Goal: Information Seeking & Learning: Check status

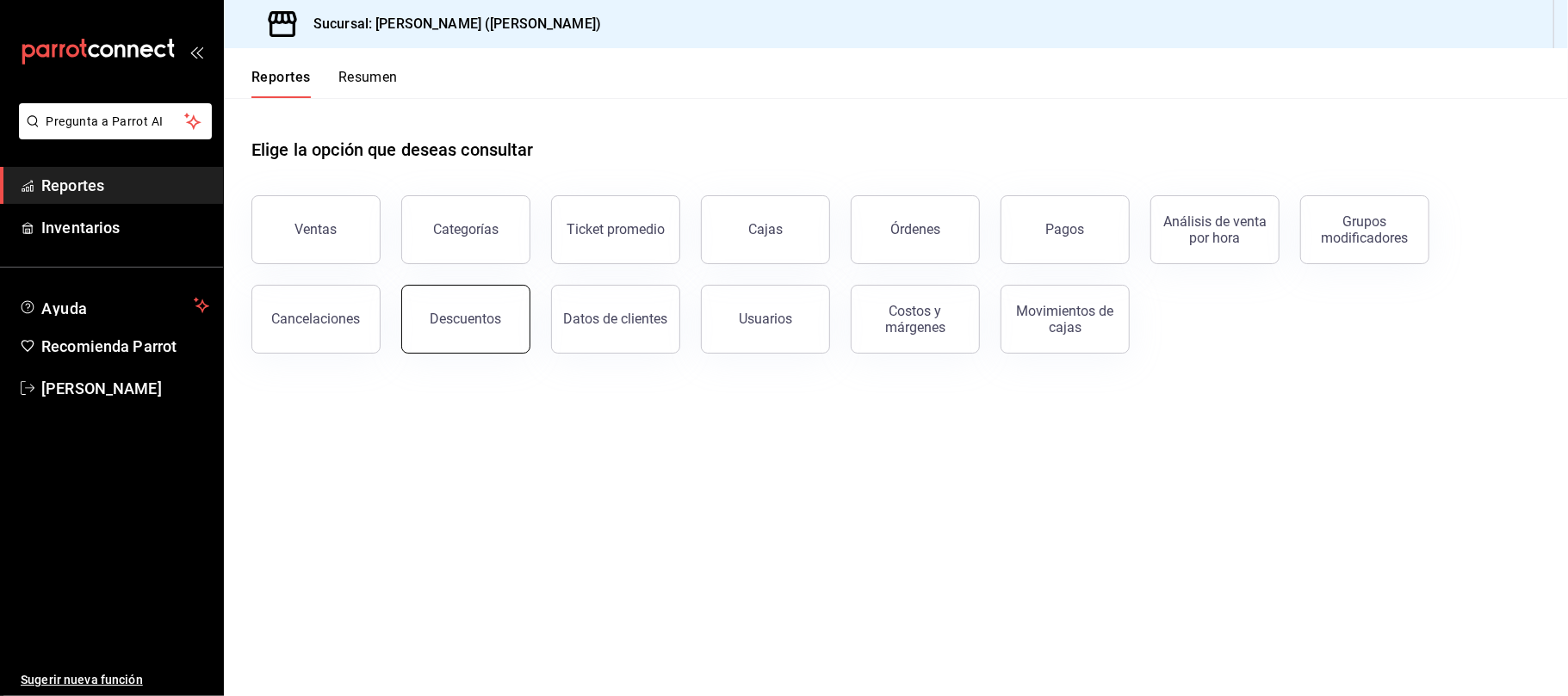
click at [441, 308] on button "Descuentos" at bounding box center [465, 319] width 129 height 69
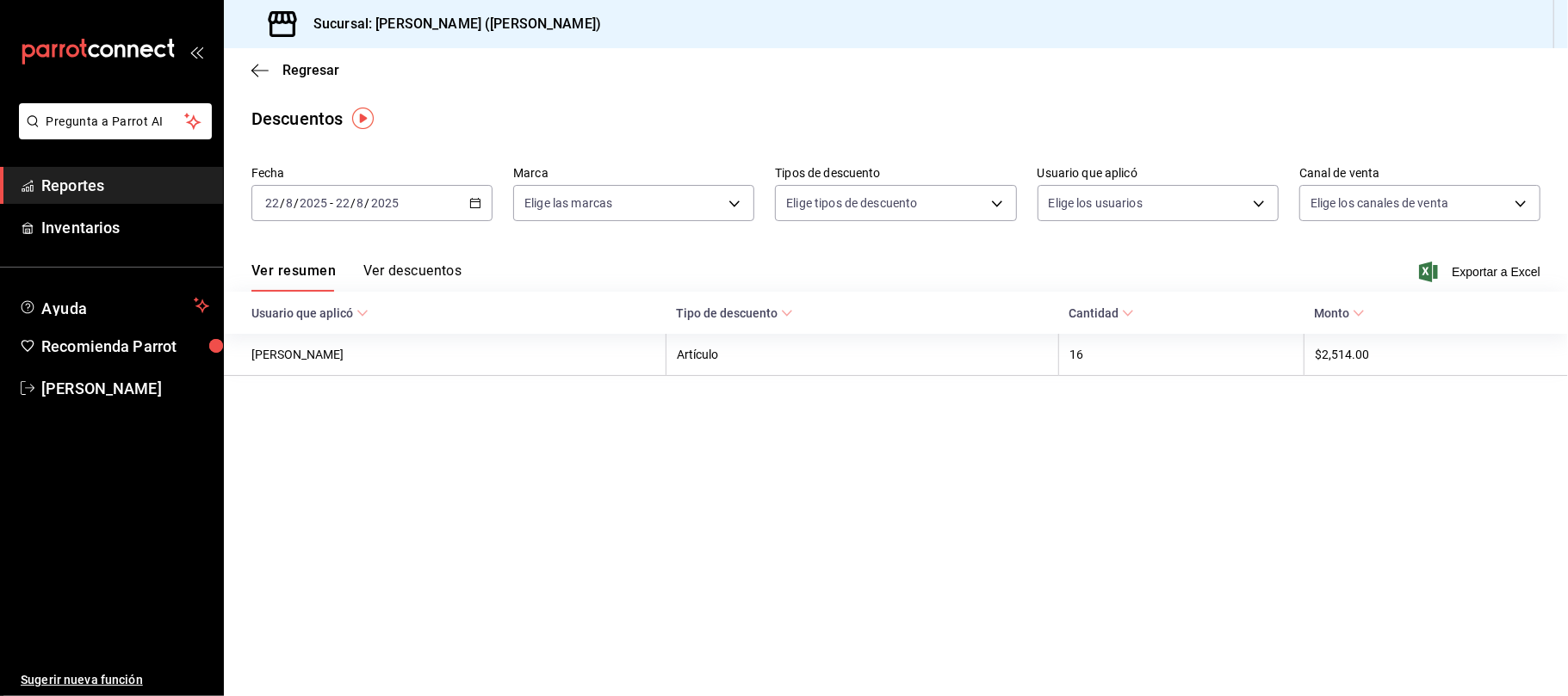
click at [1496, 268] on span "Exportar a Excel" at bounding box center [1482, 271] width 118 height 21
click at [304, 67] on span "Regresar" at bounding box center [311, 70] width 57 height 17
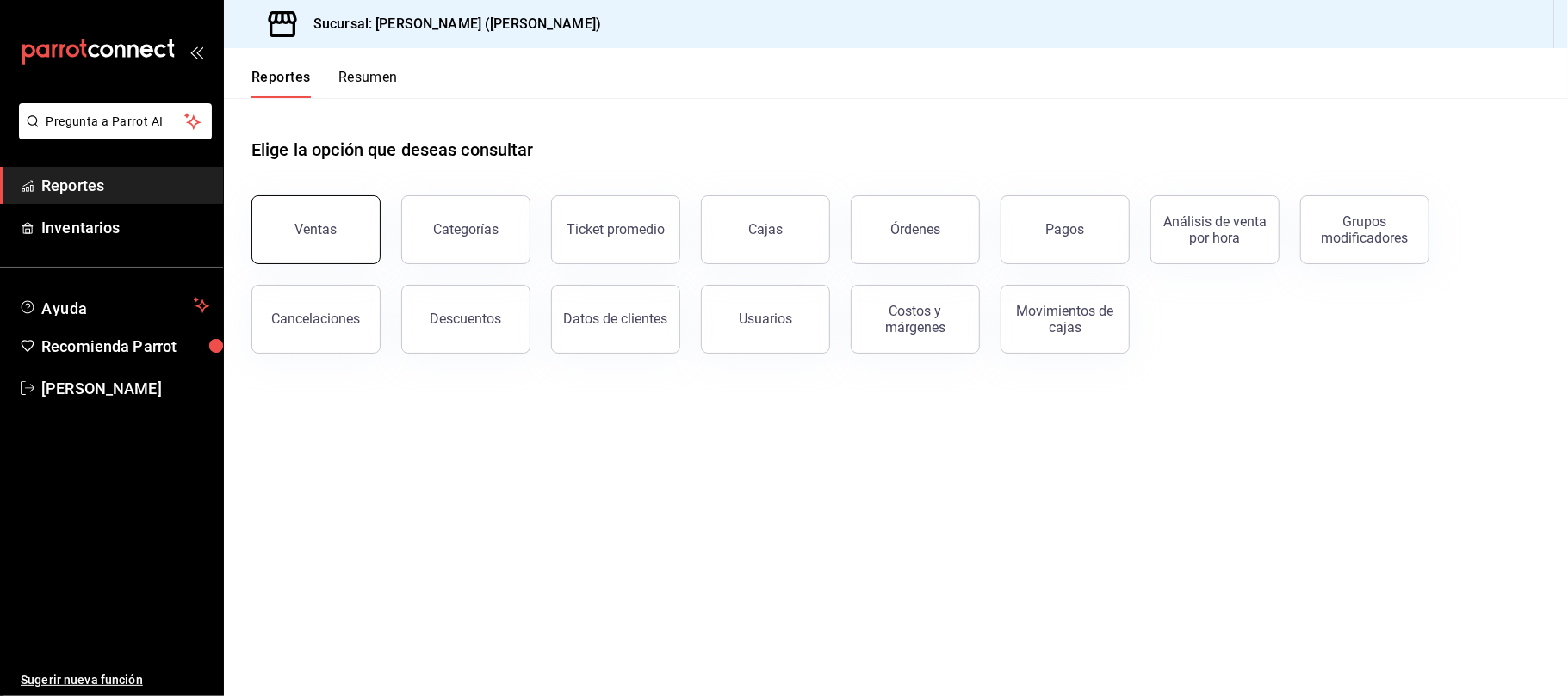
click at [288, 218] on button "Ventas" at bounding box center [316, 230] width 129 height 69
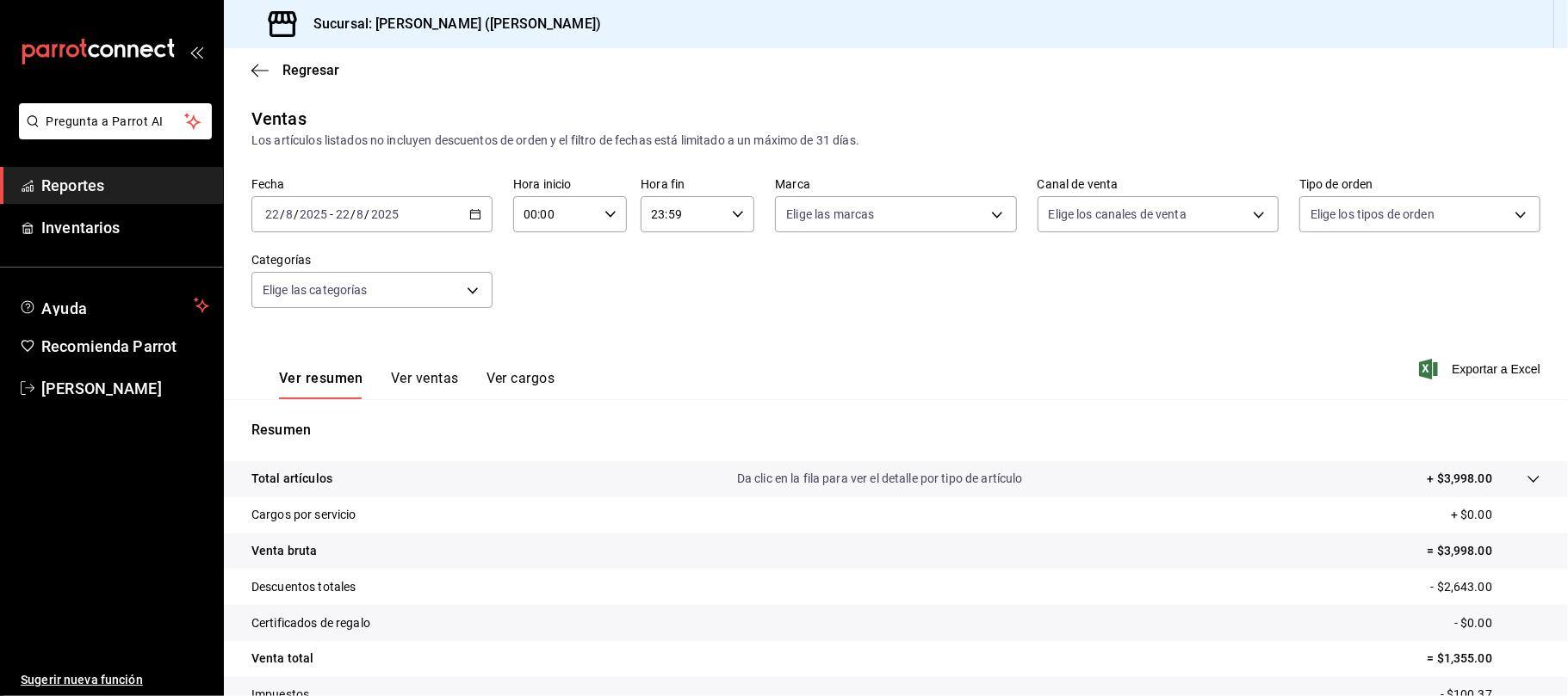
click at [404, 380] on button "Ver ventas" at bounding box center [424, 385] width 68 height 30
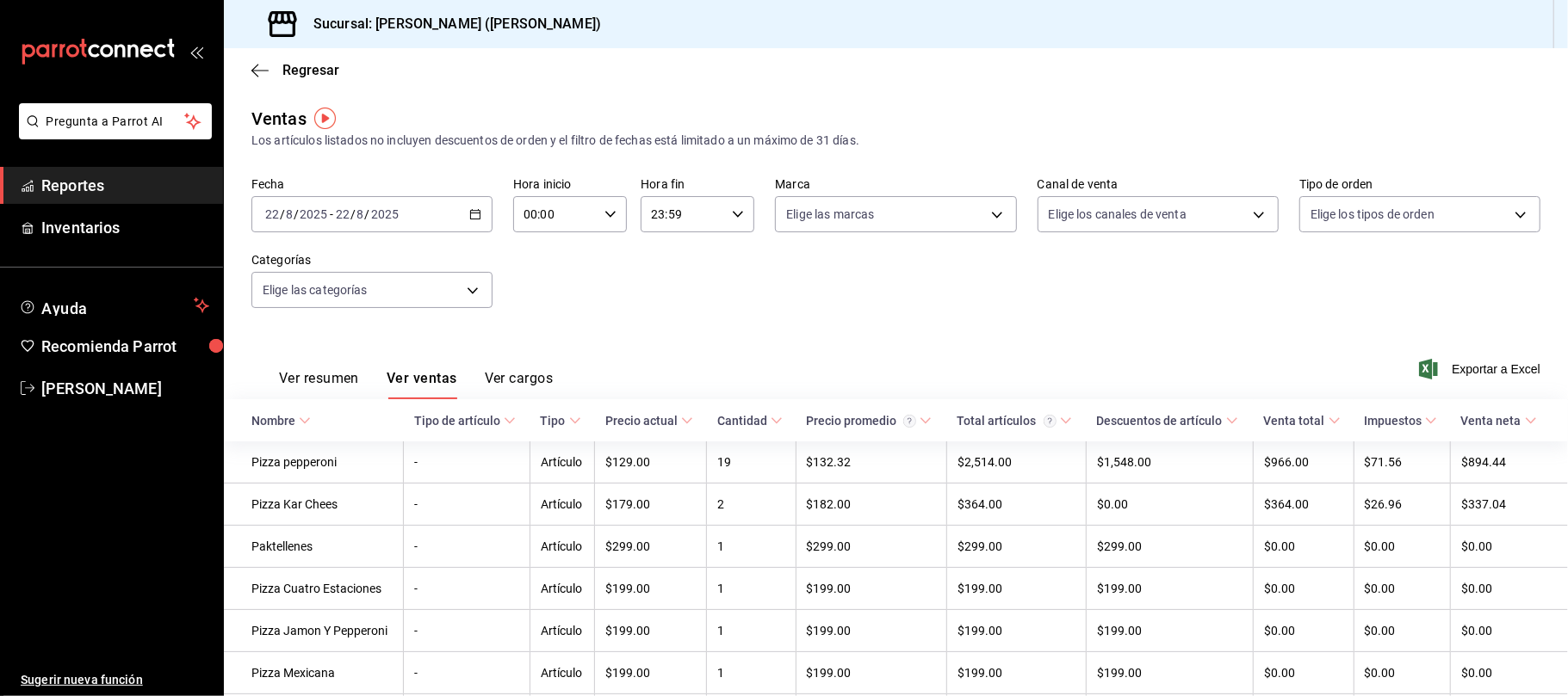
click at [312, 59] on div "Regresar" at bounding box center [895, 70] width 1344 height 44
click at [318, 65] on span "Regresar" at bounding box center [311, 70] width 57 height 17
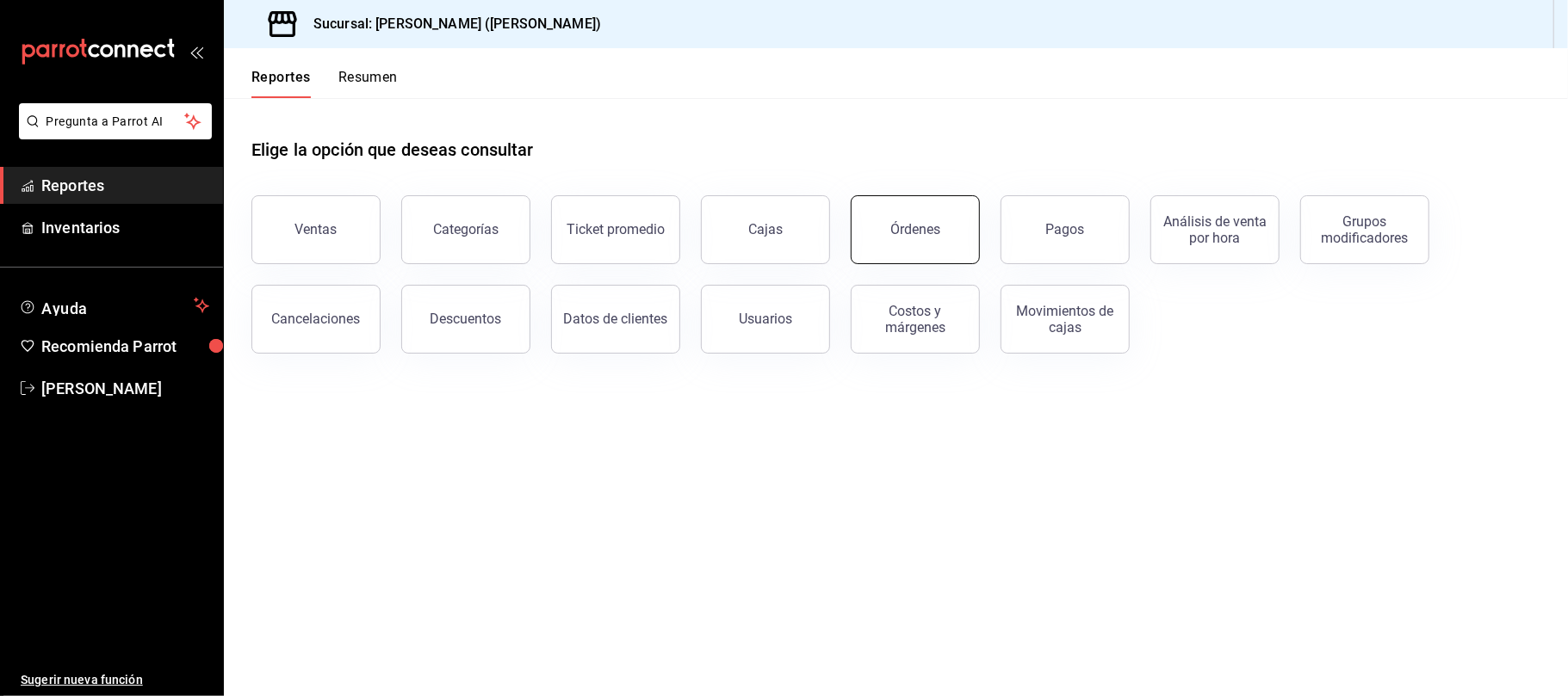
click at [941, 235] on button "Órdenes" at bounding box center [915, 230] width 129 height 69
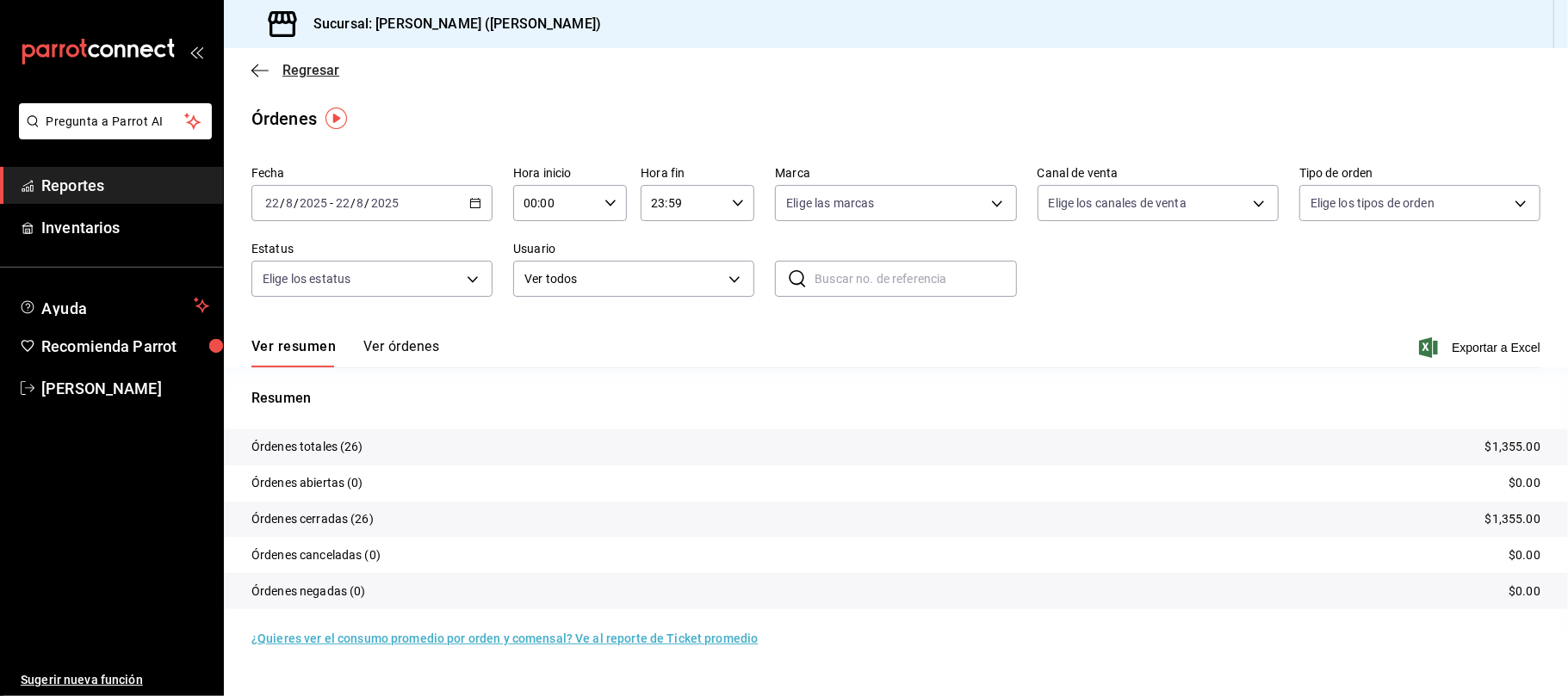
click at [302, 77] on span "Regresar" at bounding box center [311, 70] width 57 height 17
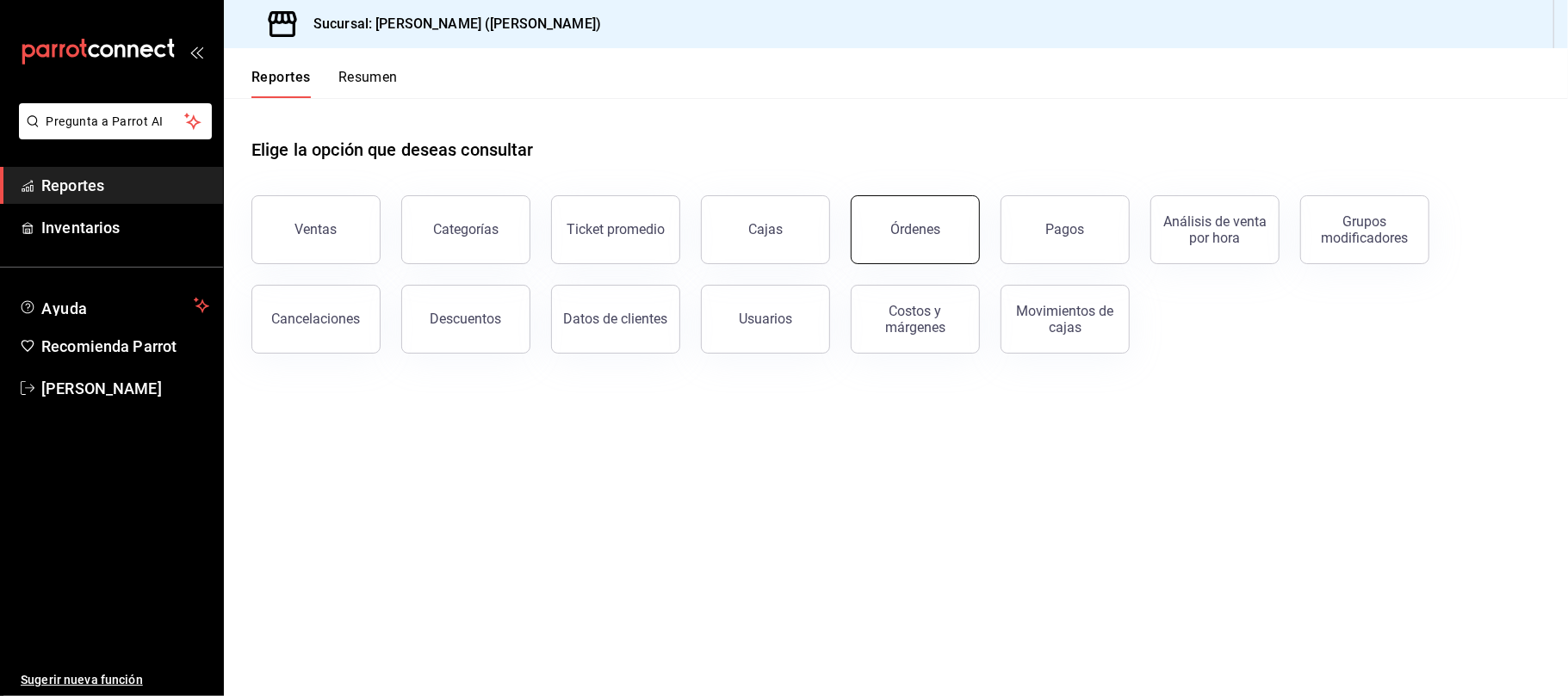
click at [900, 200] on button "Órdenes" at bounding box center [915, 230] width 129 height 69
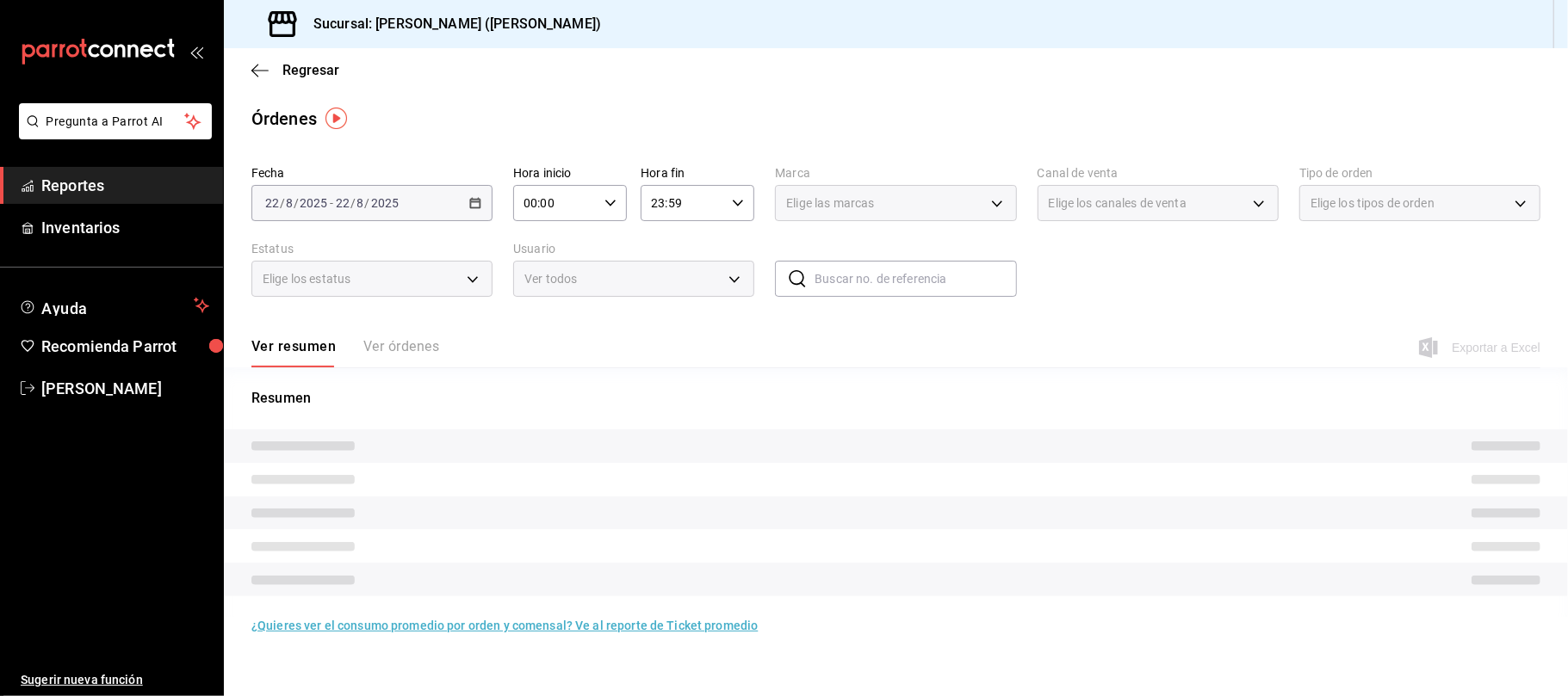
click at [404, 338] on div "Ver resumen Ver órdenes" at bounding box center [345, 353] width 187 height 30
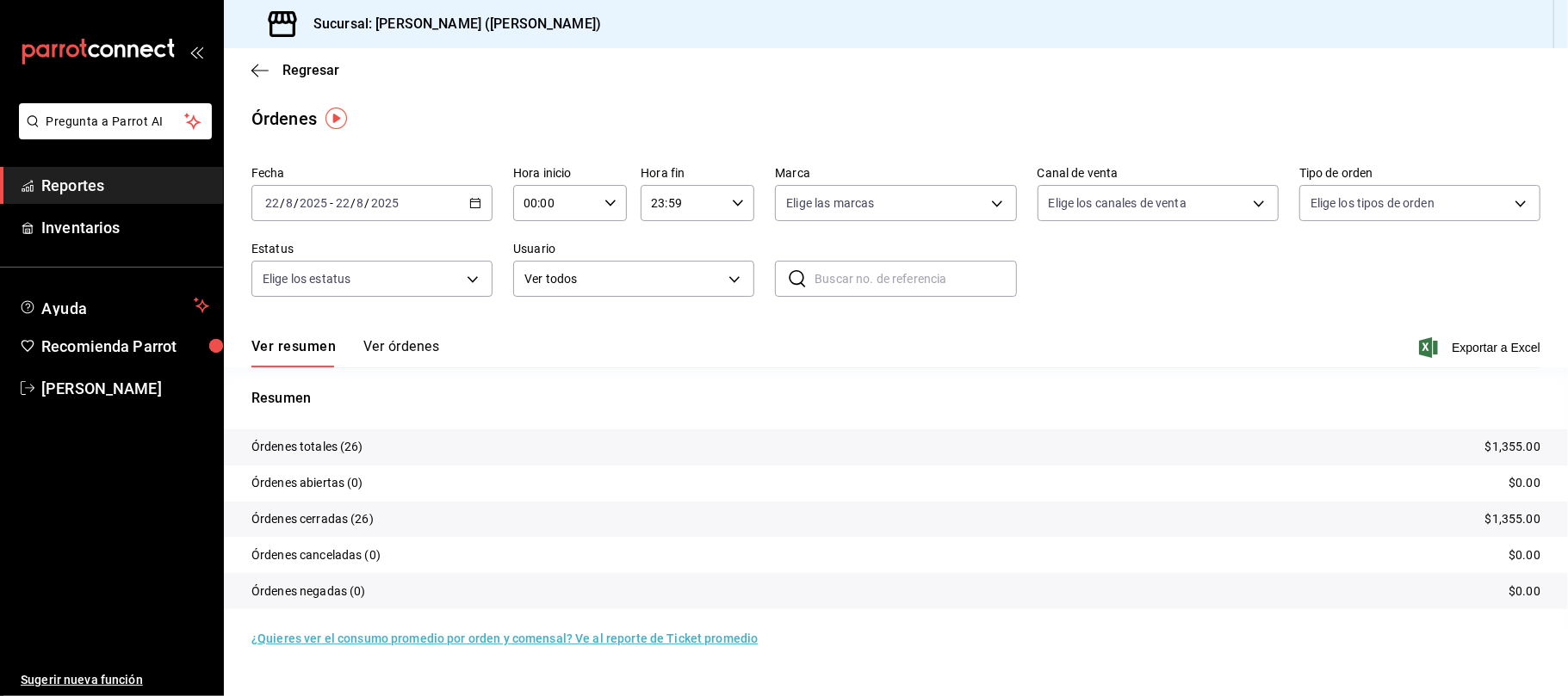
click at [404, 344] on button "Ver órdenes" at bounding box center [401, 353] width 76 height 30
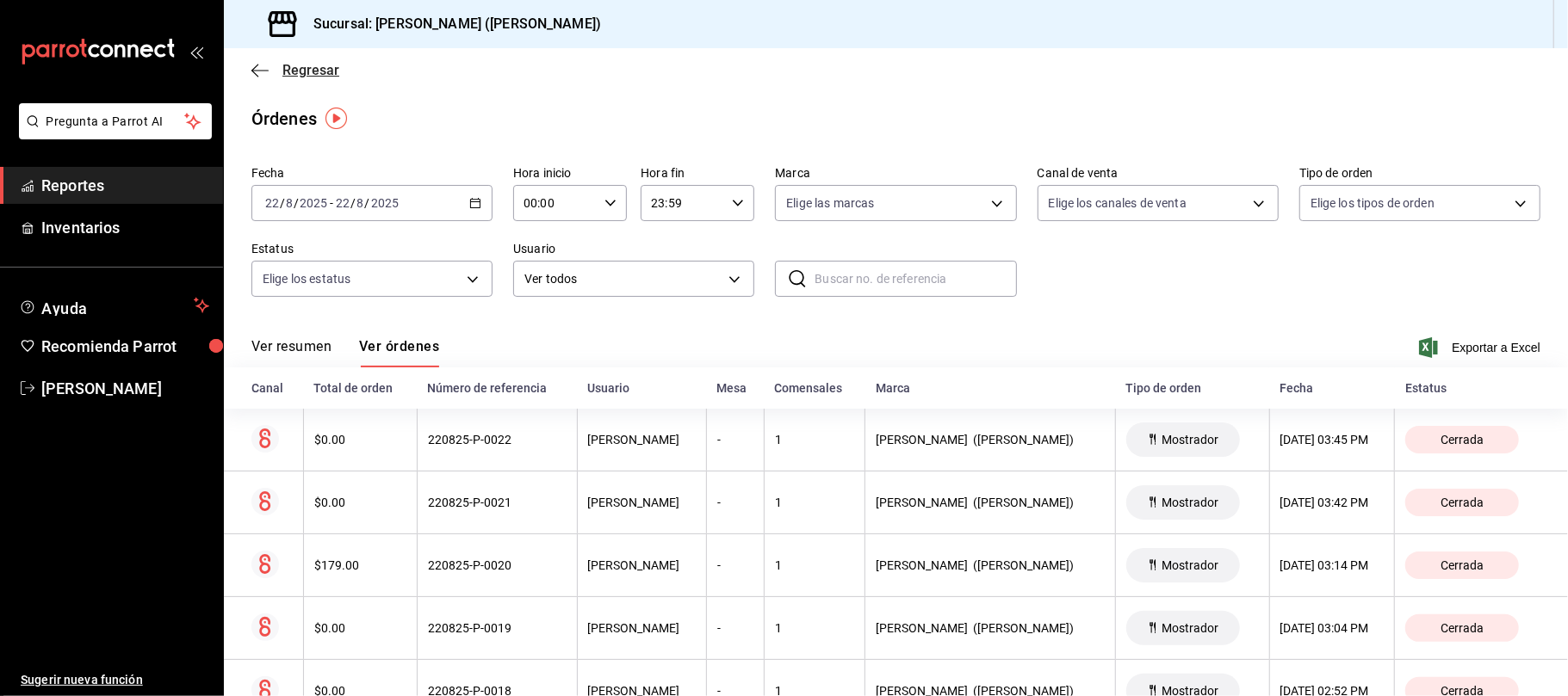
click at [332, 64] on span "Regresar" at bounding box center [311, 70] width 57 height 17
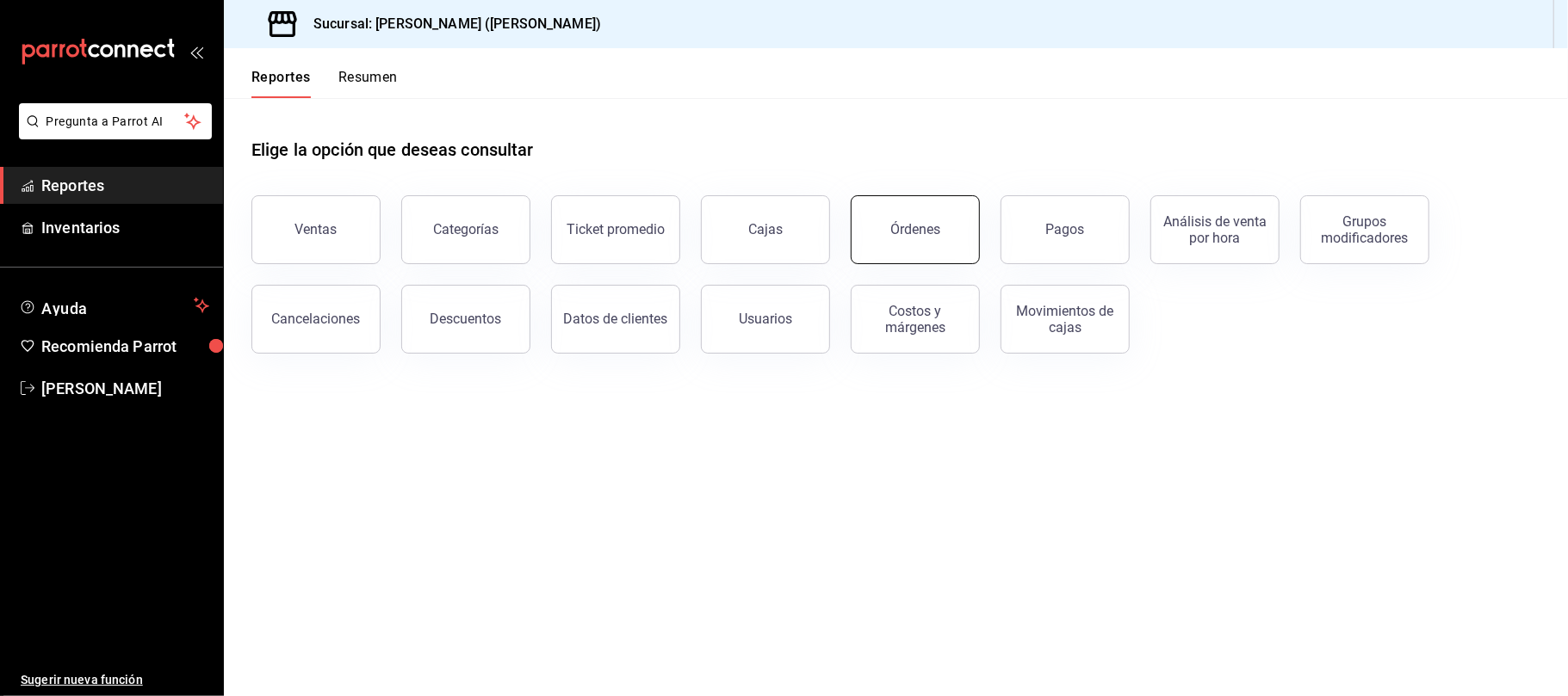
click at [862, 221] on button "Órdenes" at bounding box center [915, 230] width 129 height 69
click at [862, 221] on html "Pregunta a Parrot AI Reportes Inventarios Ayuda Recomienda Parrot Catalina Eliz…" at bounding box center [784, 348] width 1568 height 696
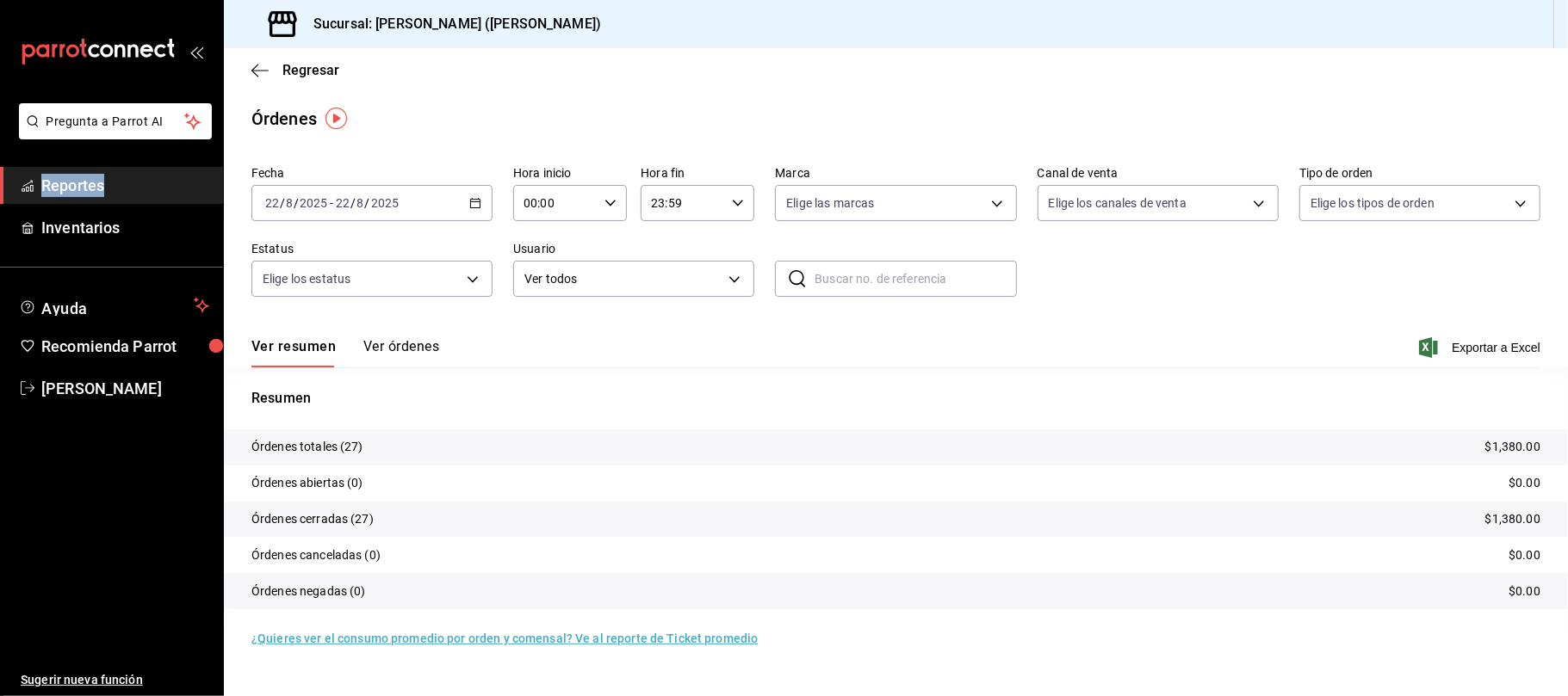
click at [421, 353] on button "Ver órdenes" at bounding box center [401, 353] width 76 height 30
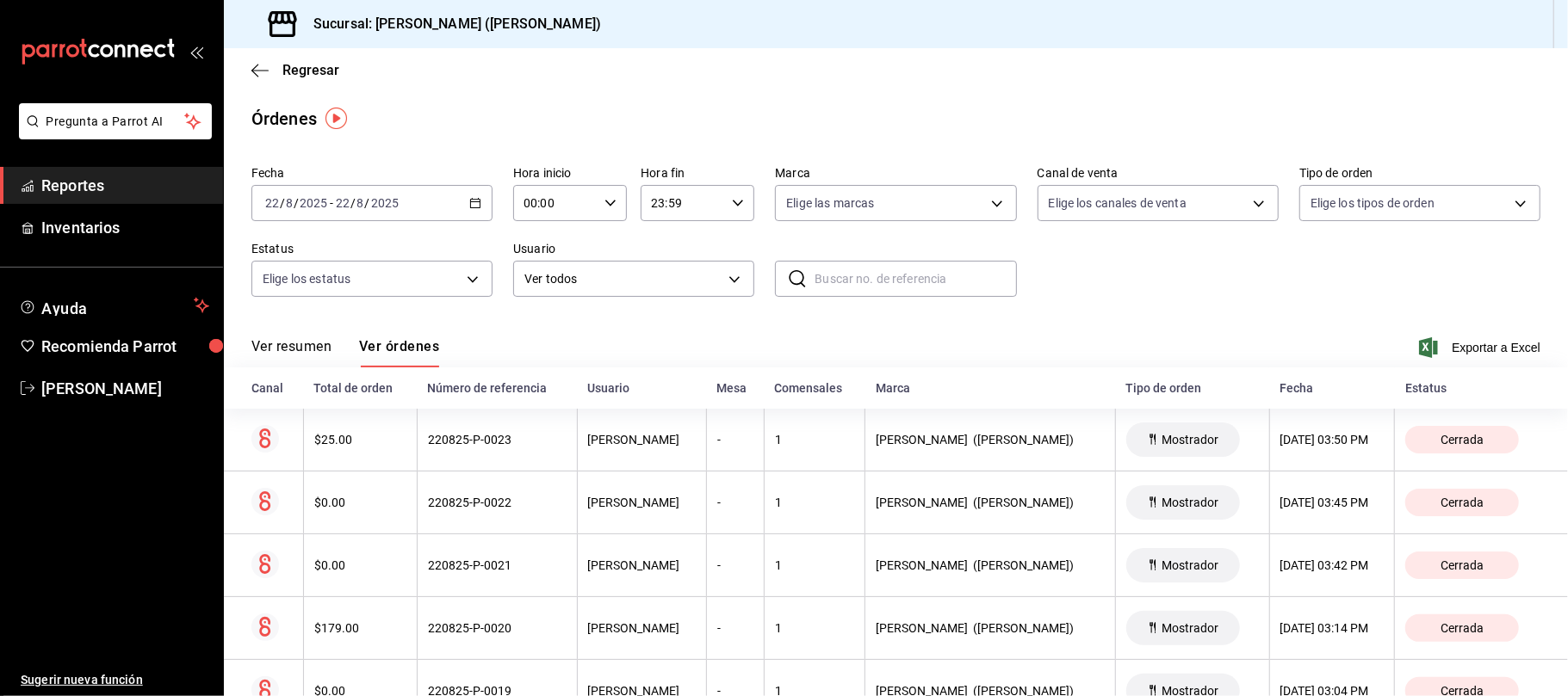
click at [302, 53] on div "Regresar" at bounding box center [895, 70] width 1344 height 44
click at [302, 59] on div "Regresar" at bounding box center [895, 70] width 1344 height 44
click at [304, 64] on span "Regresar" at bounding box center [311, 70] width 57 height 17
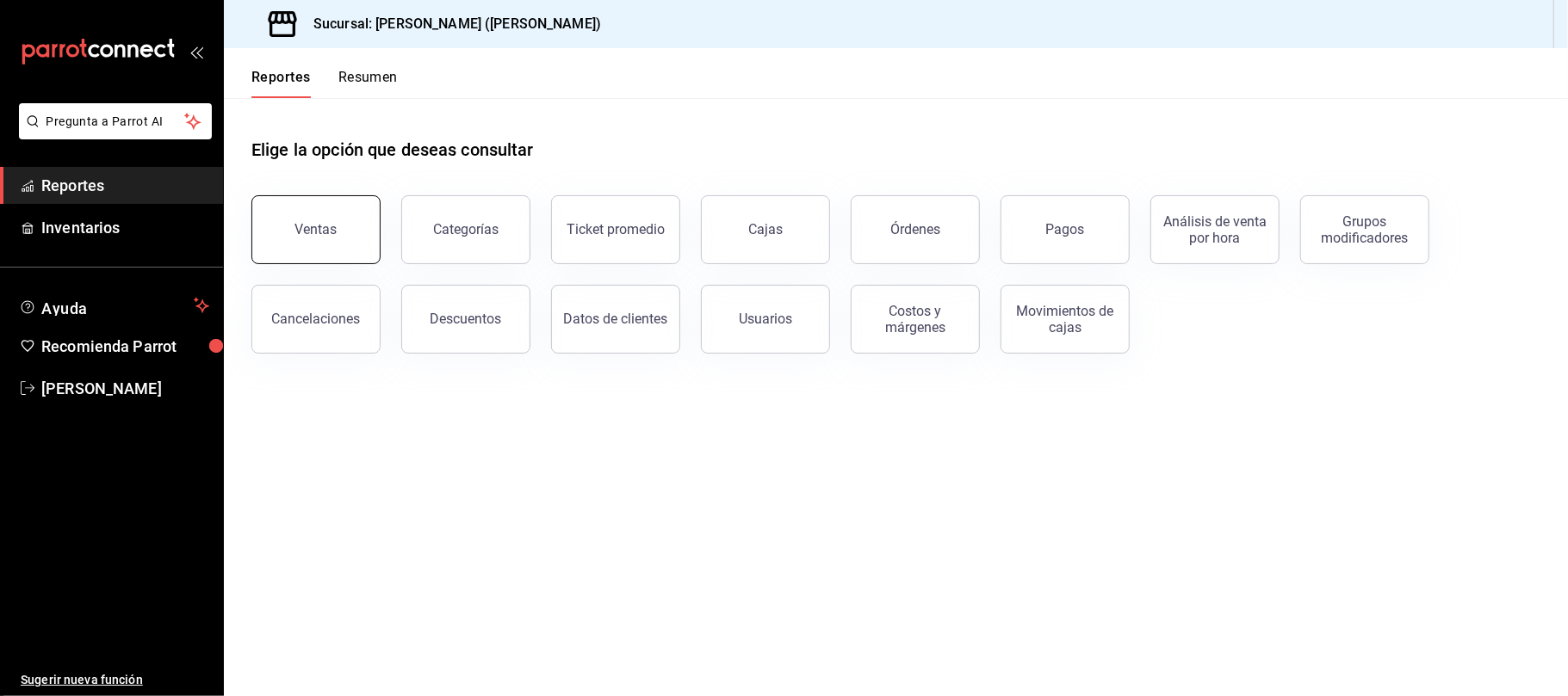
click at [325, 208] on button "Ventas" at bounding box center [316, 230] width 129 height 69
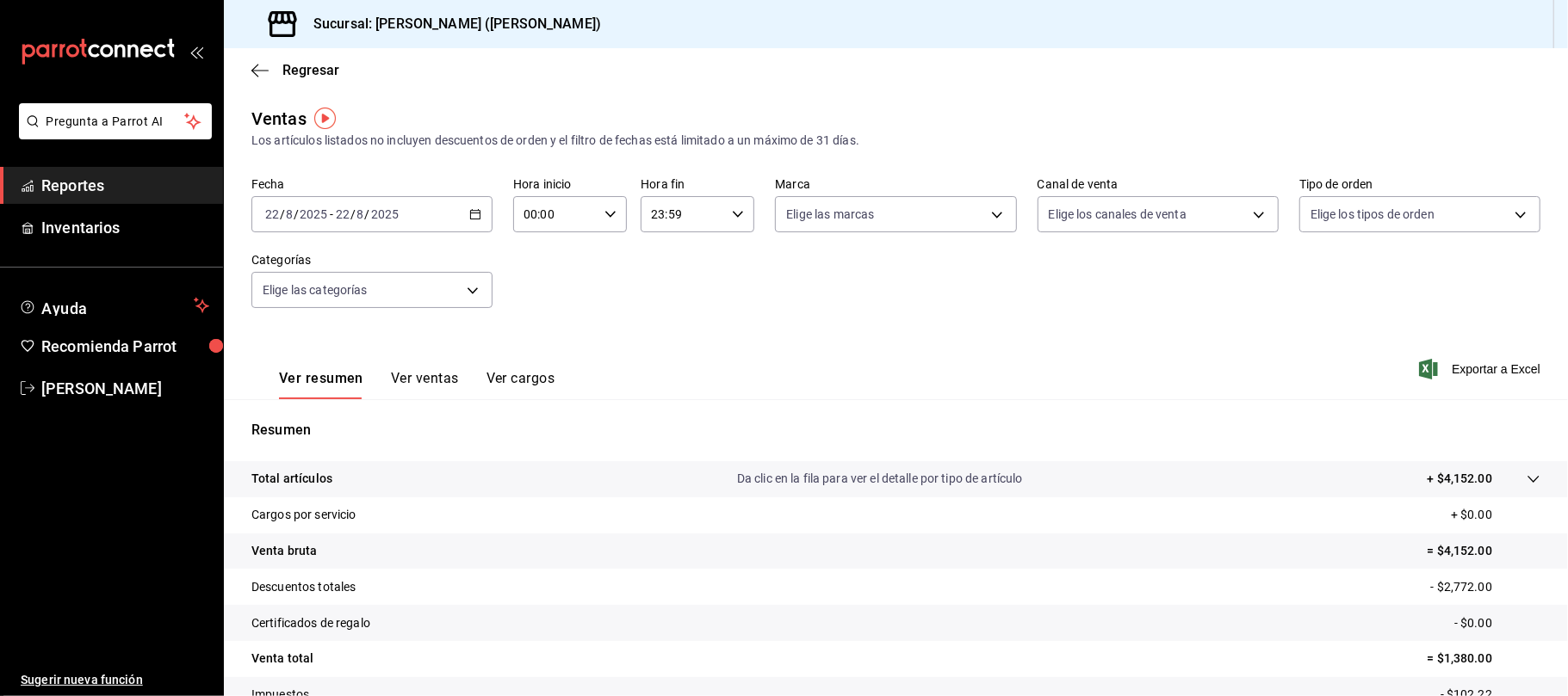
click at [413, 374] on button "Ver ventas" at bounding box center [424, 385] width 68 height 30
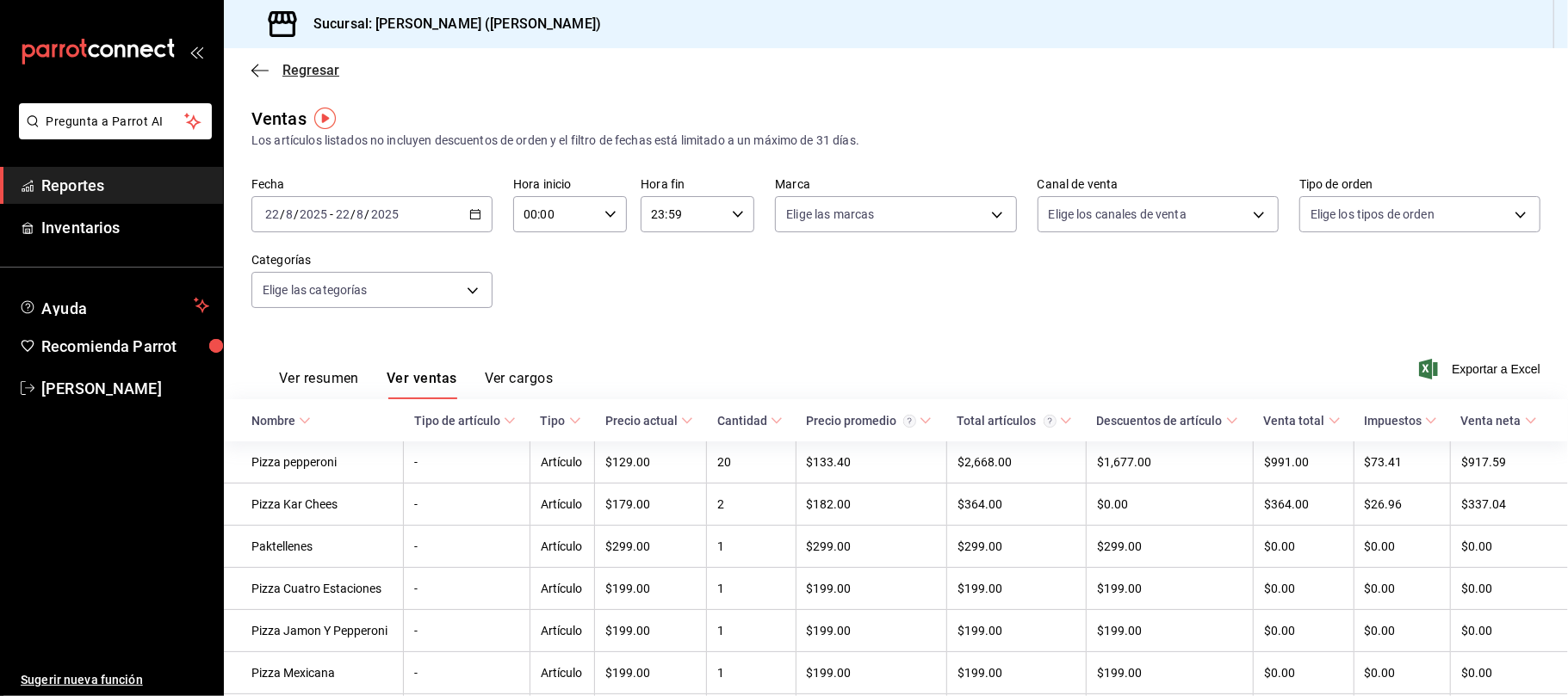
click at [321, 73] on span "Regresar" at bounding box center [311, 70] width 57 height 17
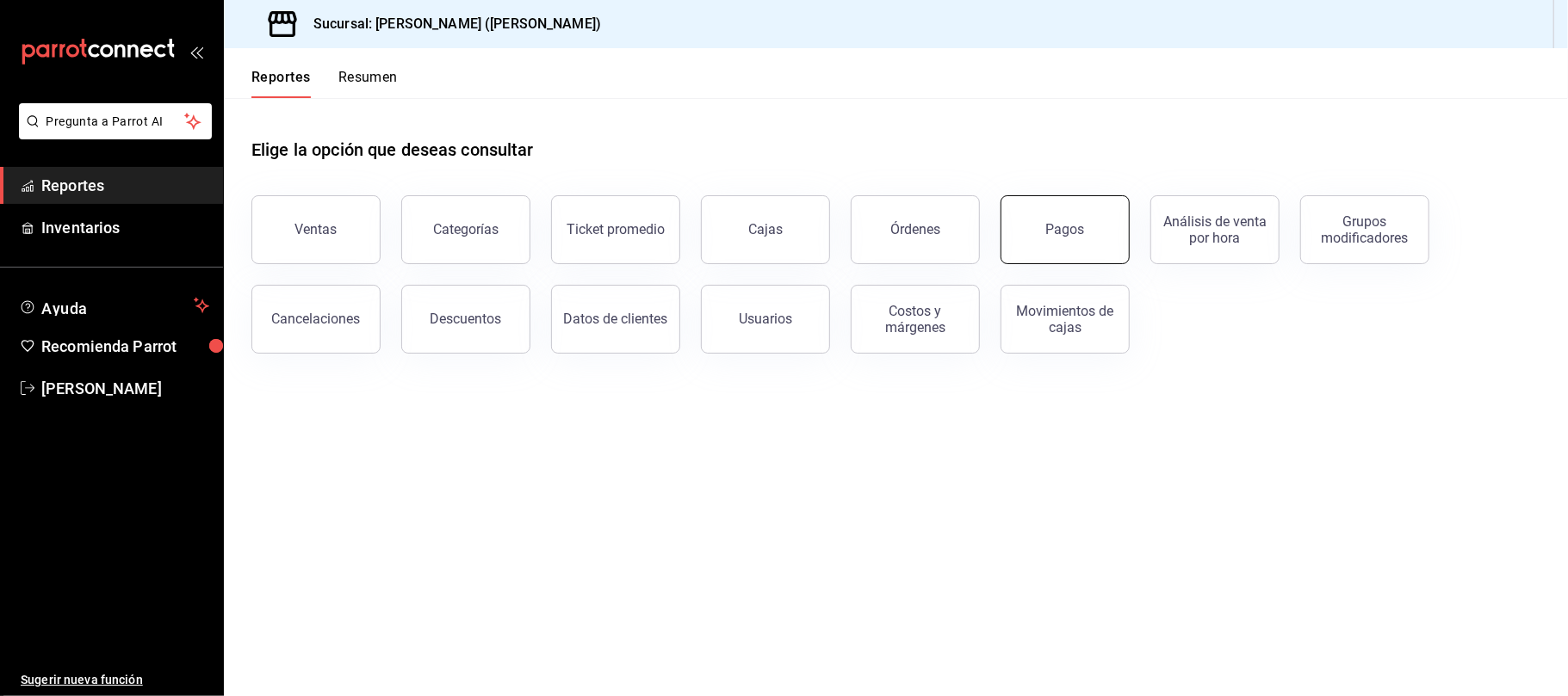
click at [1020, 210] on button "Pagos" at bounding box center [1065, 230] width 129 height 69
click at [462, 312] on div "Descuentos" at bounding box center [466, 318] width 71 height 17
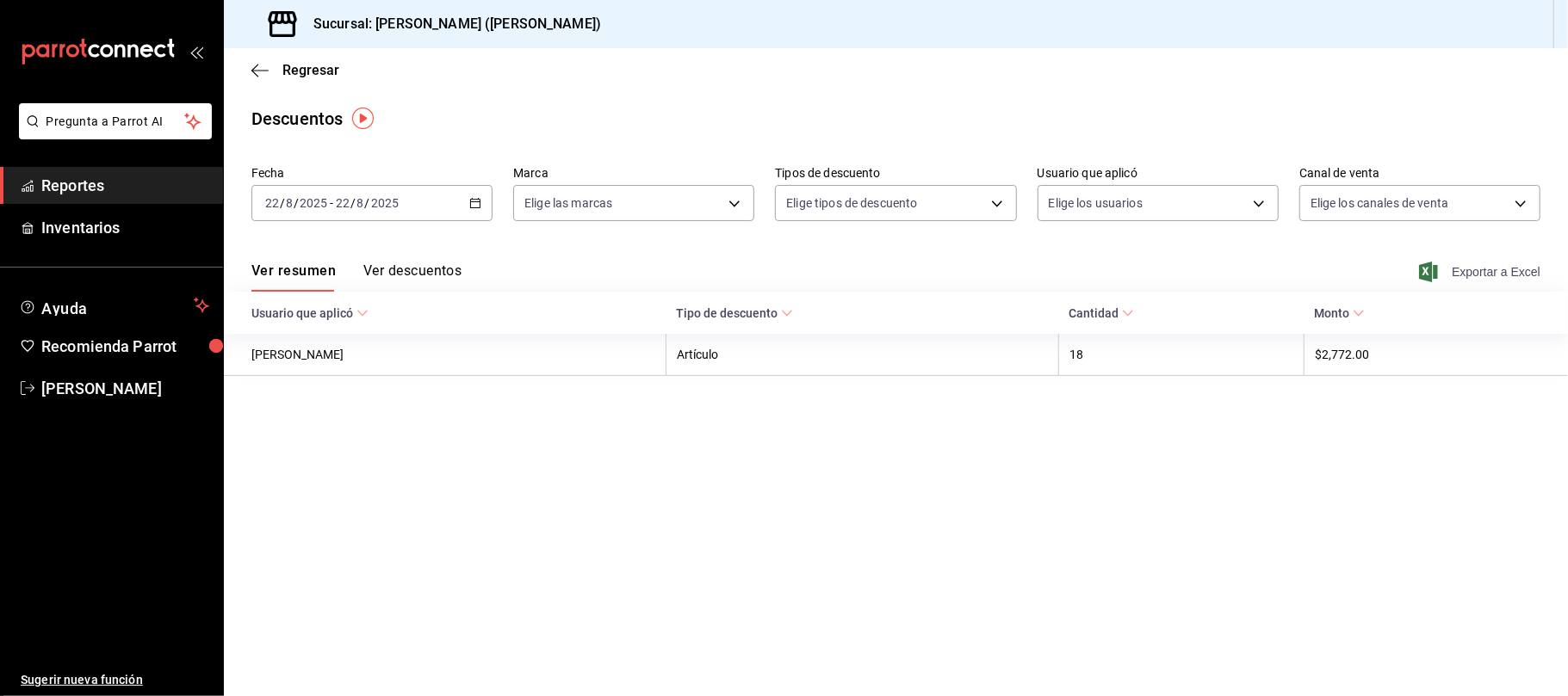
click at [1482, 272] on span "Exportar a Excel" at bounding box center [1482, 271] width 118 height 21
click at [1482, 272] on div "Exportar a Excel" at bounding box center [1482, 271] width 118 height 21
click at [310, 71] on span "Regresar" at bounding box center [311, 70] width 57 height 17
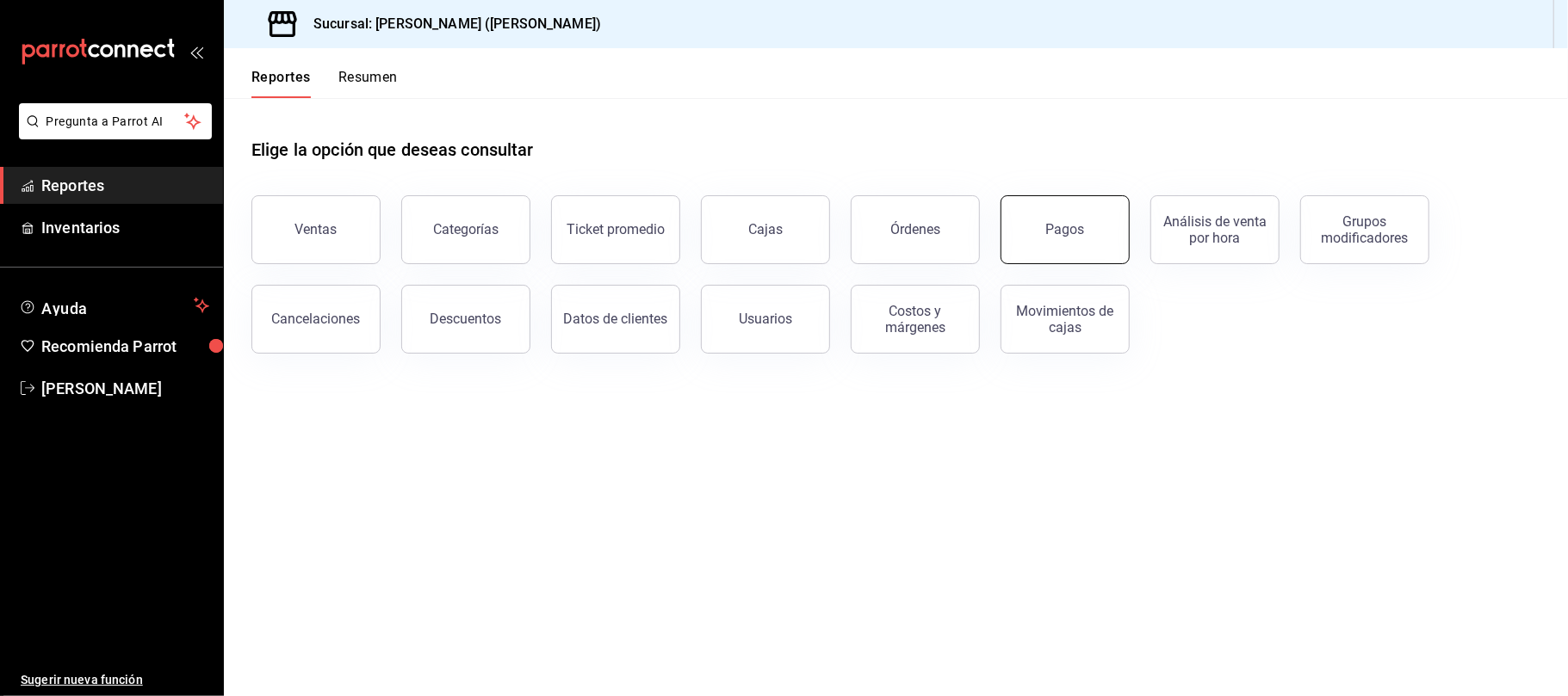
click at [1057, 219] on button "Pagos" at bounding box center [1065, 230] width 129 height 69
click at [1057, 219] on html "Pregunta a Parrot AI Reportes Inventarios Ayuda Recomienda Parrot Catalina Eliz…" at bounding box center [784, 348] width 1568 height 696
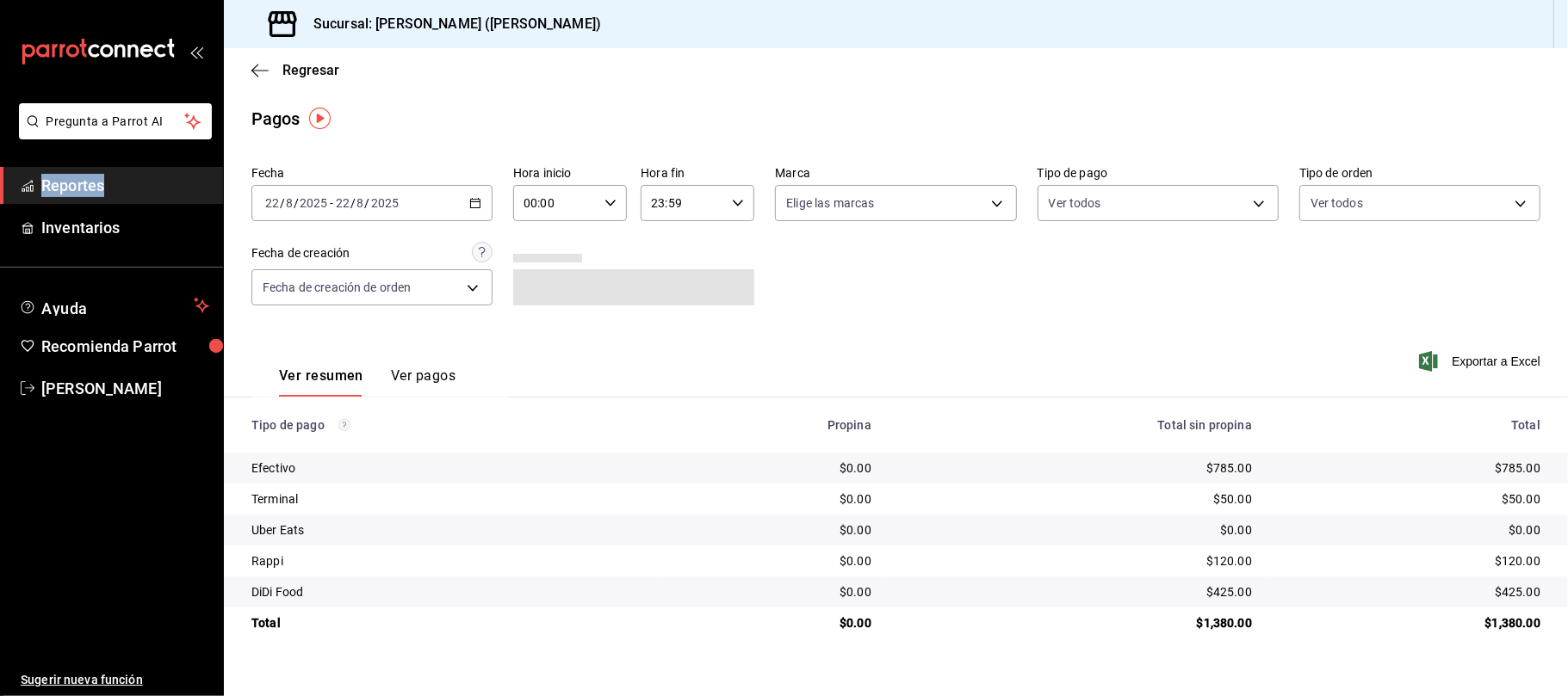
click at [422, 378] on button "Ver pagos" at bounding box center [422, 383] width 64 height 30
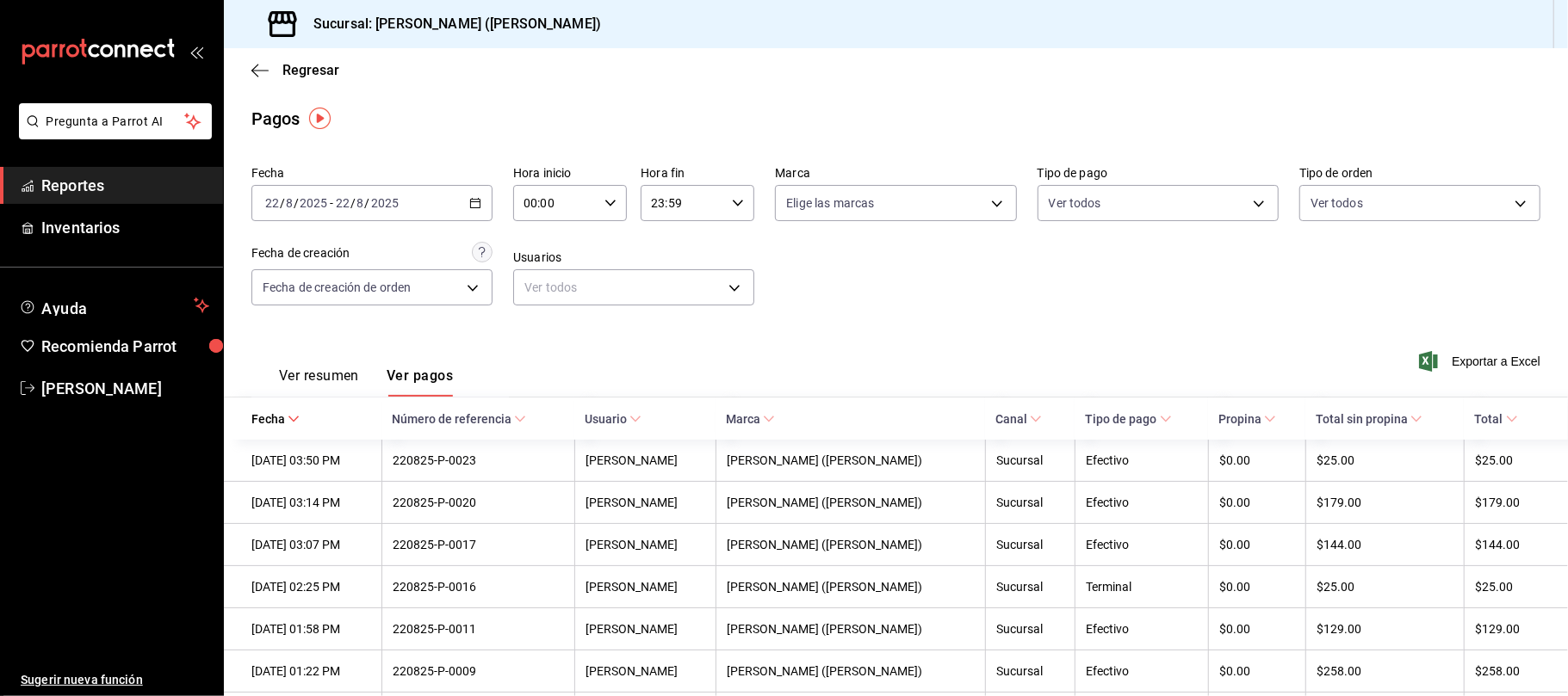
click at [314, 365] on div "Ver resumen Ver pagos" at bounding box center [352, 372] width 201 height 50
click at [314, 370] on button "Ver resumen" at bounding box center [319, 383] width 80 height 30
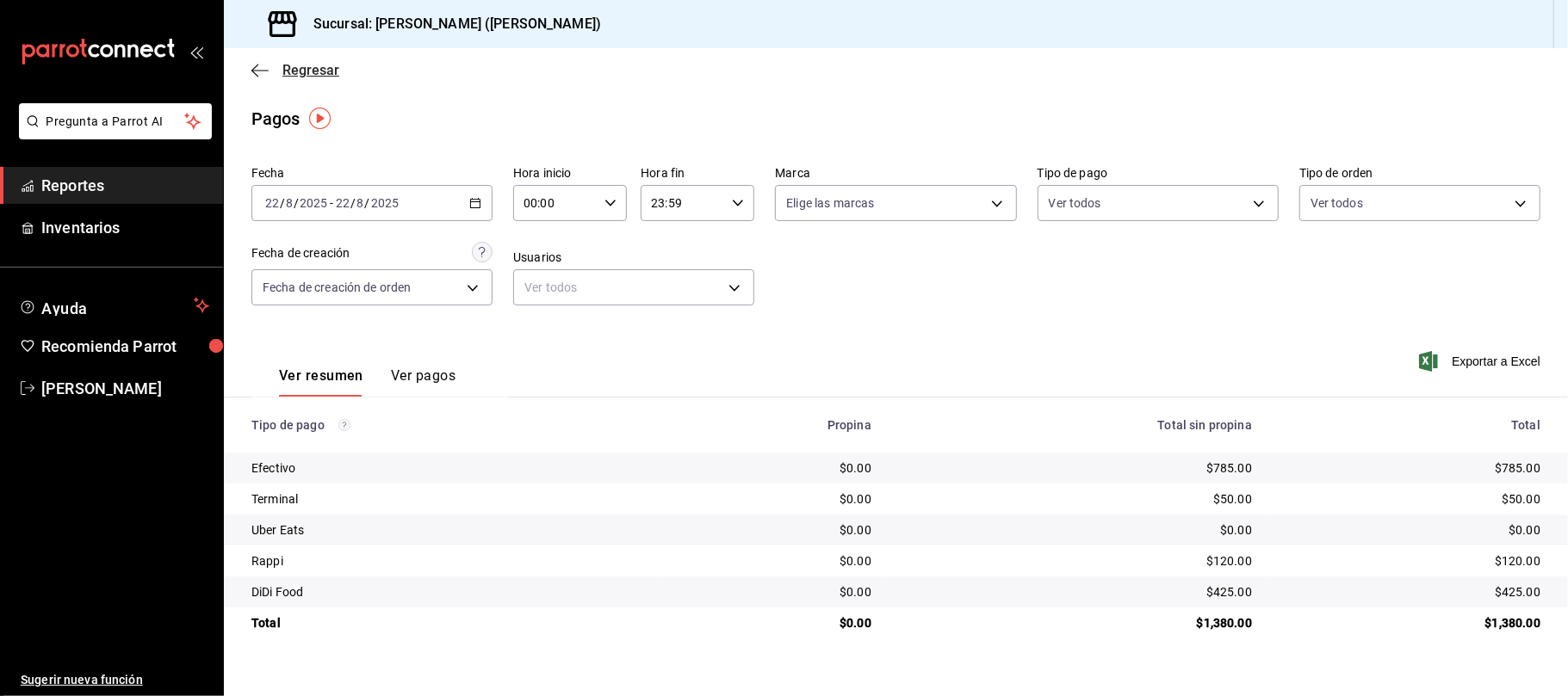
click at [315, 67] on span "Regresar" at bounding box center [311, 70] width 57 height 17
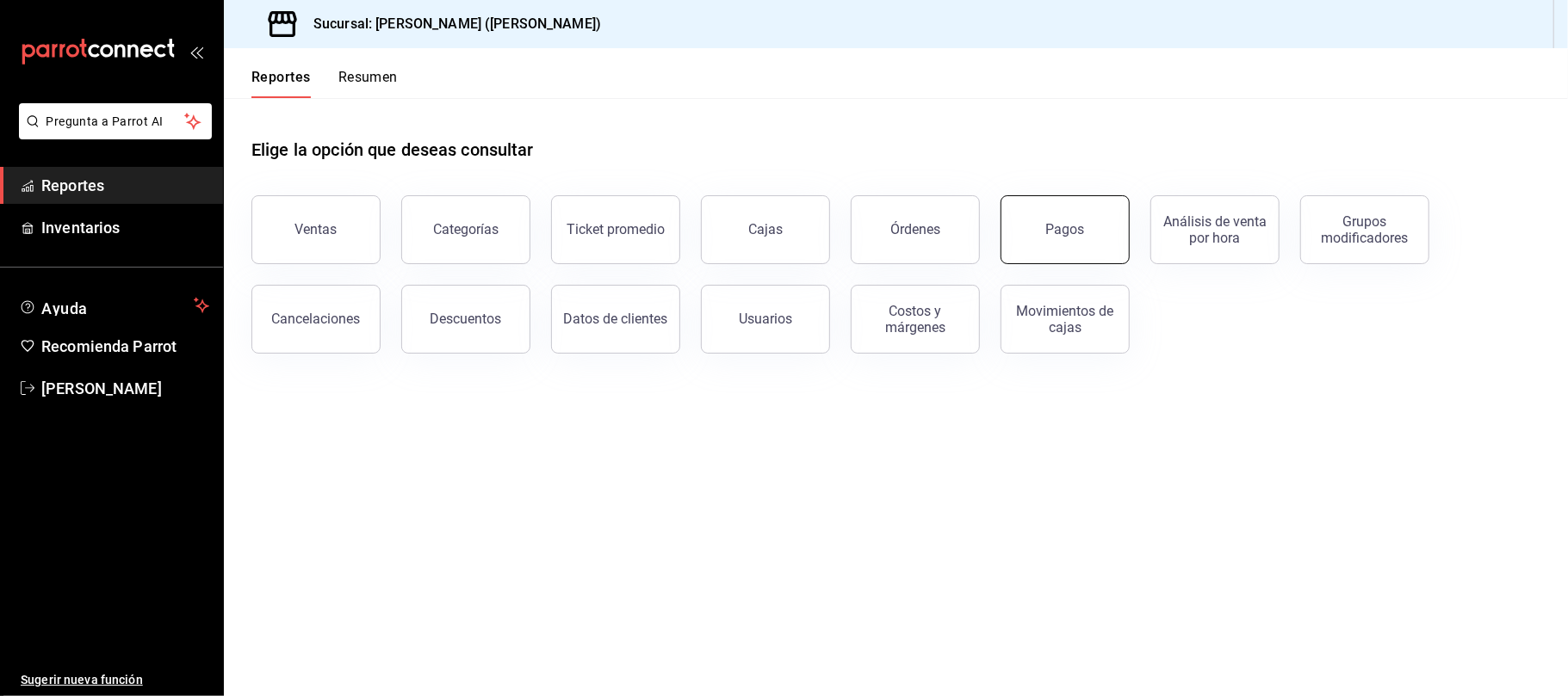
click at [1085, 224] on button "Pagos" at bounding box center [1065, 230] width 129 height 69
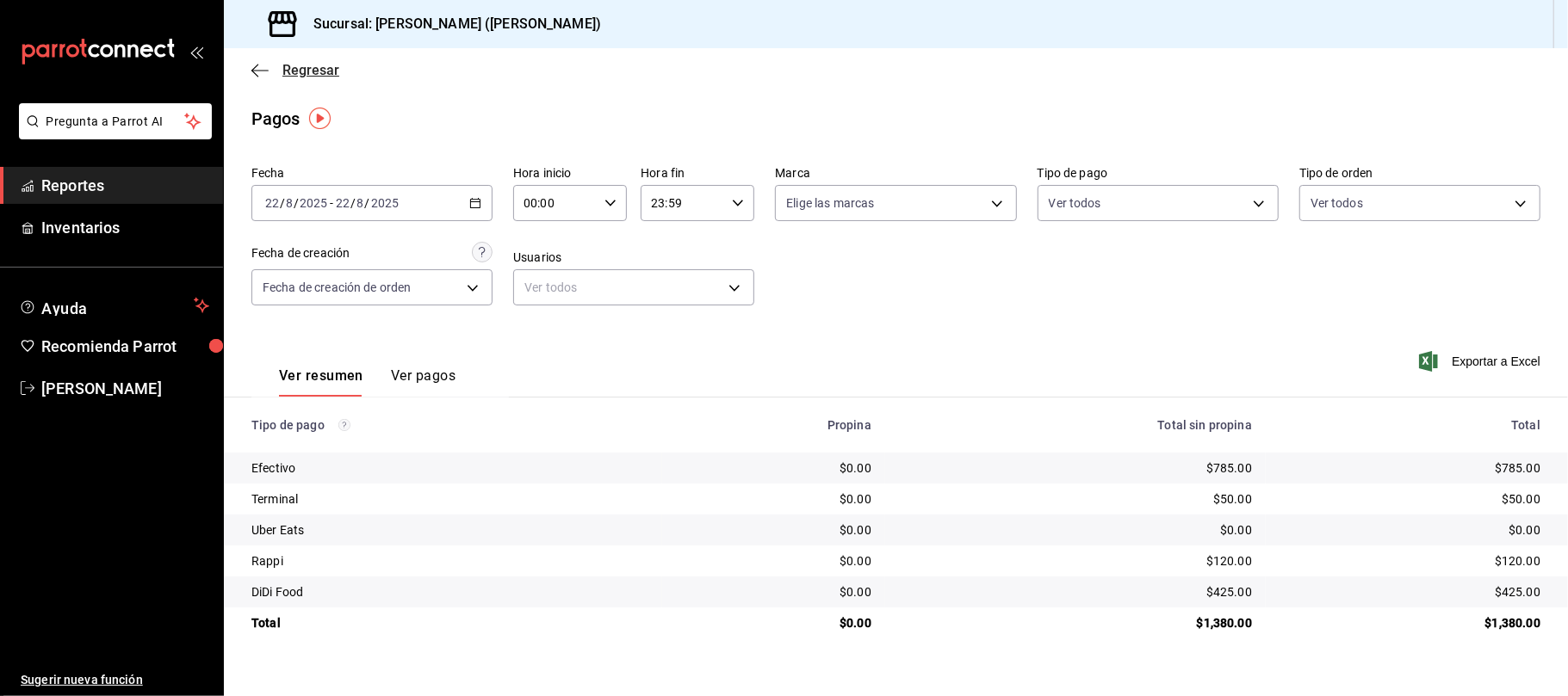
click at [289, 66] on span "Regresar" at bounding box center [311, 70] width 57 height 17
